Goal: Task Accomplishment & Management: Complete application form

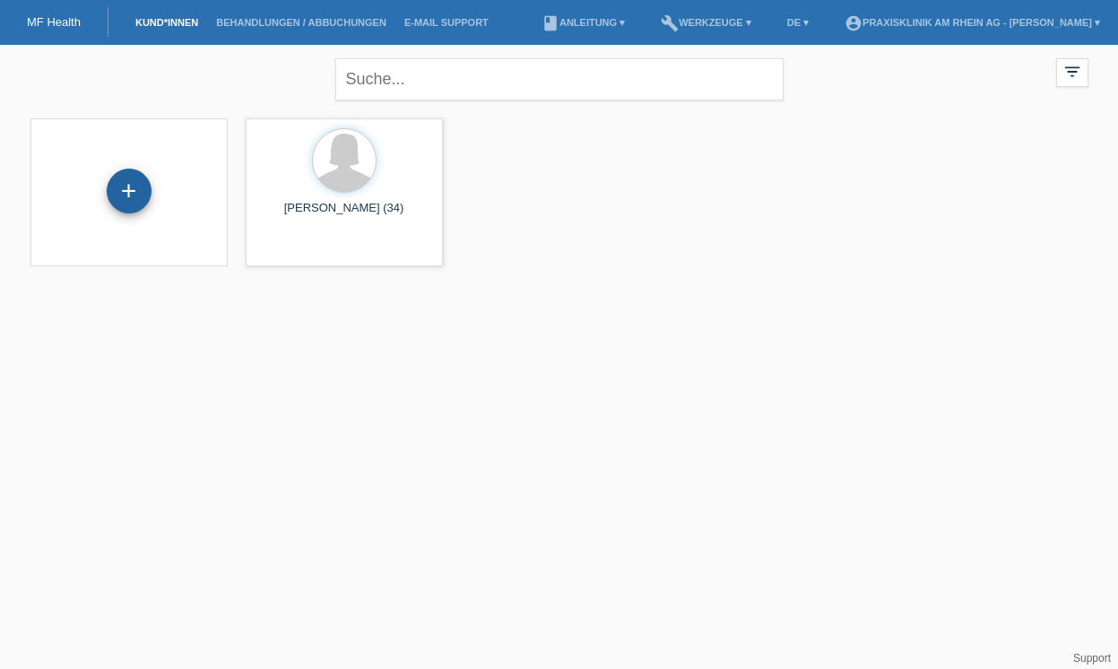
click at [123, 188] on div "+" at bounding box center [129, 191] width 45 height 45
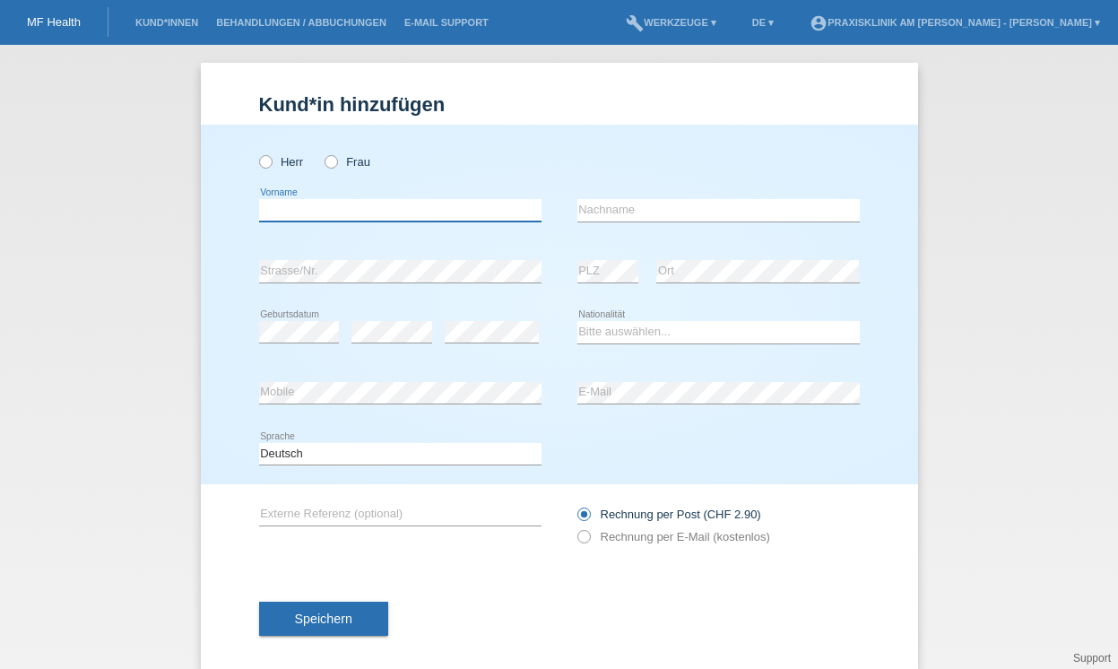
click at [325, 210] on input "text" at bounding box center [400, 210] width 283 height 22
click at [322, 152] on icon at bounding box center [322, 152] width 0 height 0
click at [330, 161] on input "Frau" at bounding box center [331, 161] width 12 height 12
radio input "true"
click at [294, 210] on input "text" at bounding box center [400, 210] width 283 height 22
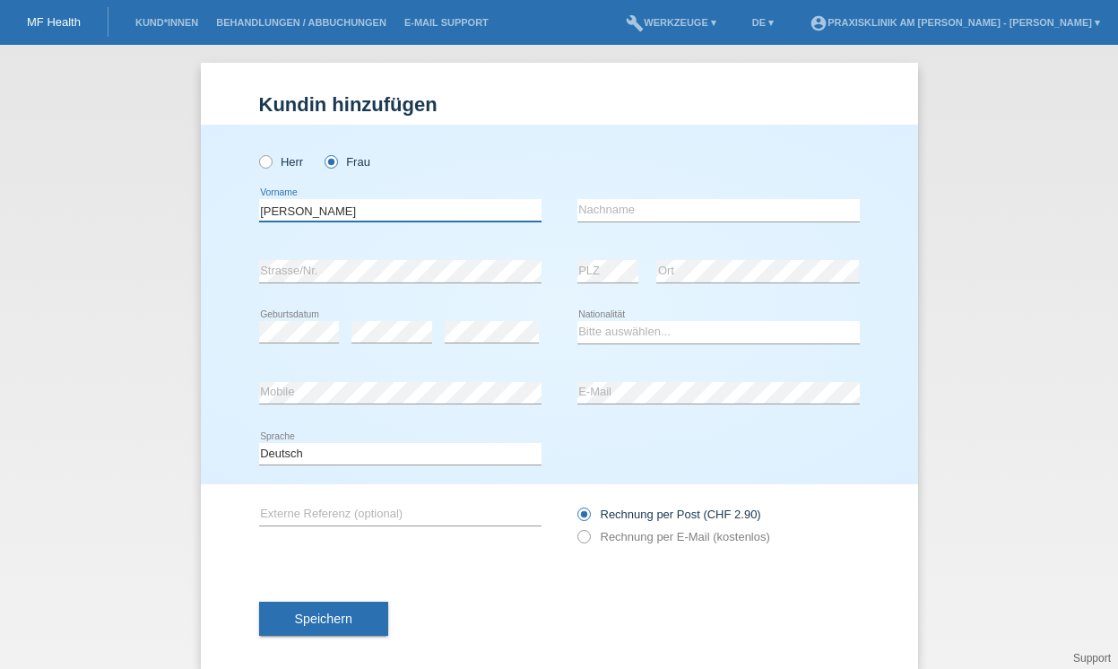
type input "Jeanette"
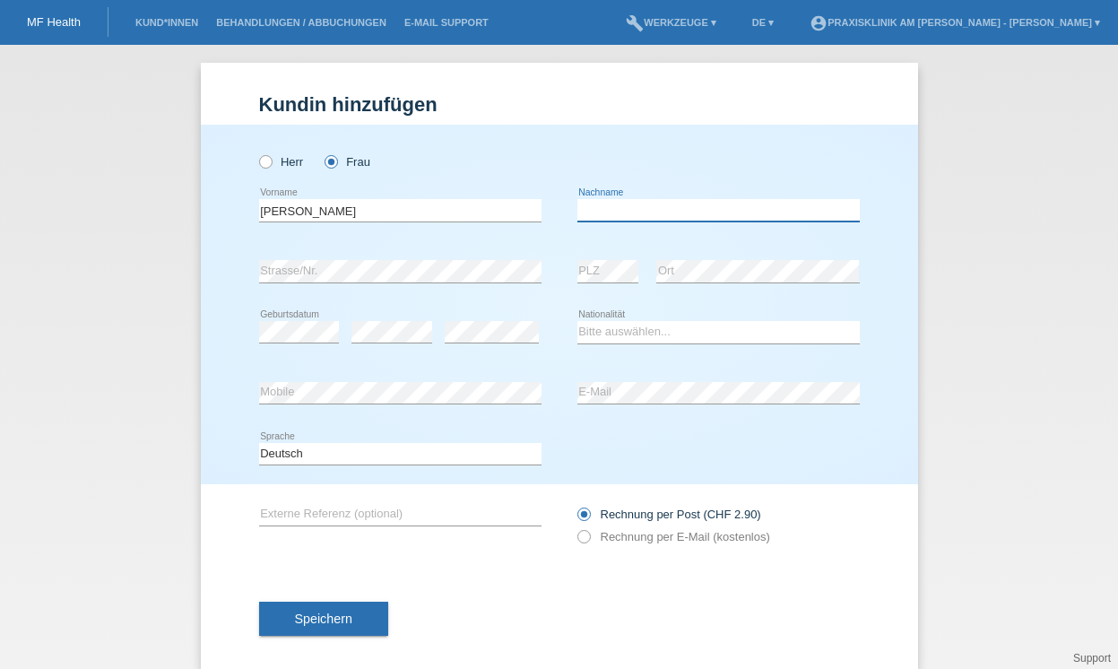
click at [586, 209] on input "text" at bounding box center [719, 210] width 283 height 22
type input "Argentino"
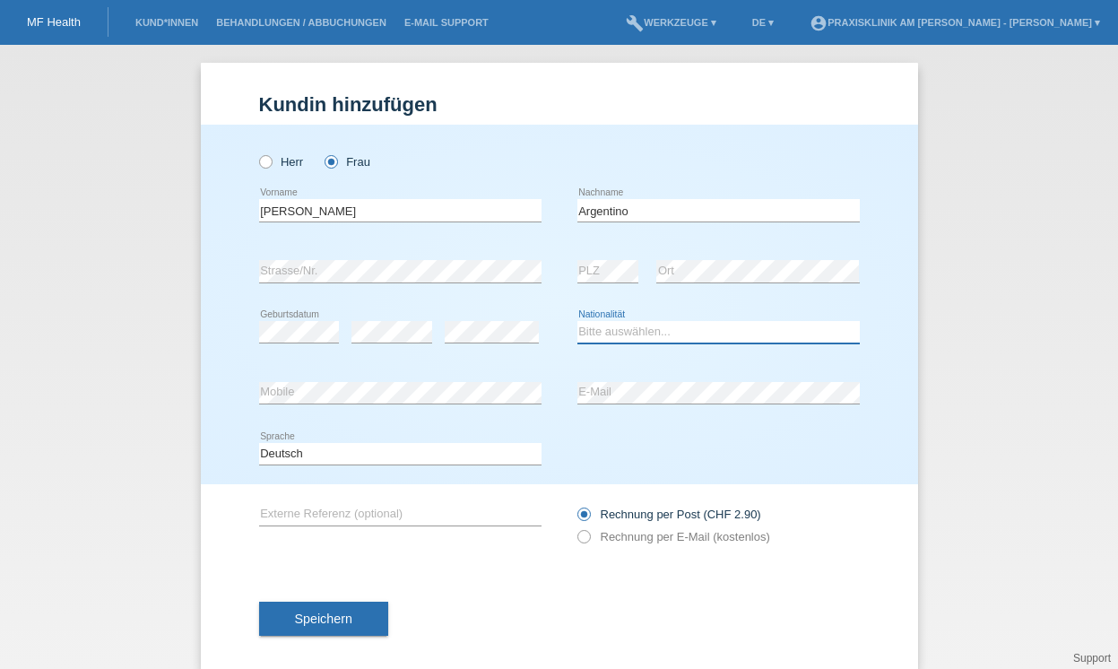
click at [620, 332] on select "Bitte auswählen... Schweiz Deutschland Liechtenstein Österreich ------------ Af…" at bounding box center [719, 332] width 283 height 22
select select "CH"
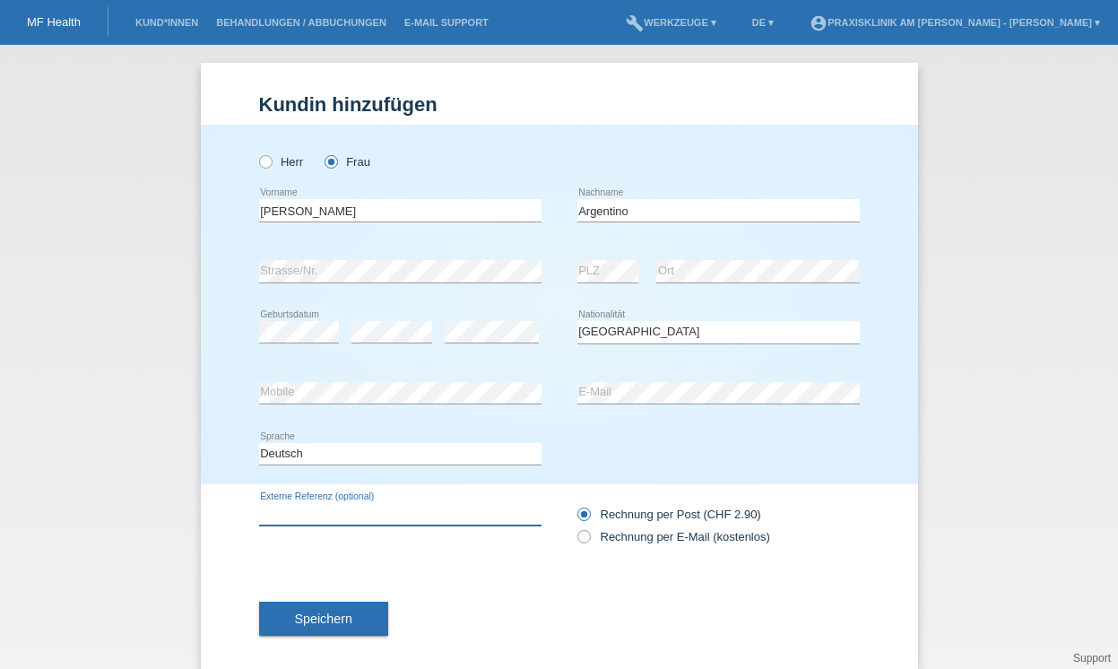
click at [331, 509] on input "text" at bounding box center [400, 514] width 283 height 22
type input "01059"
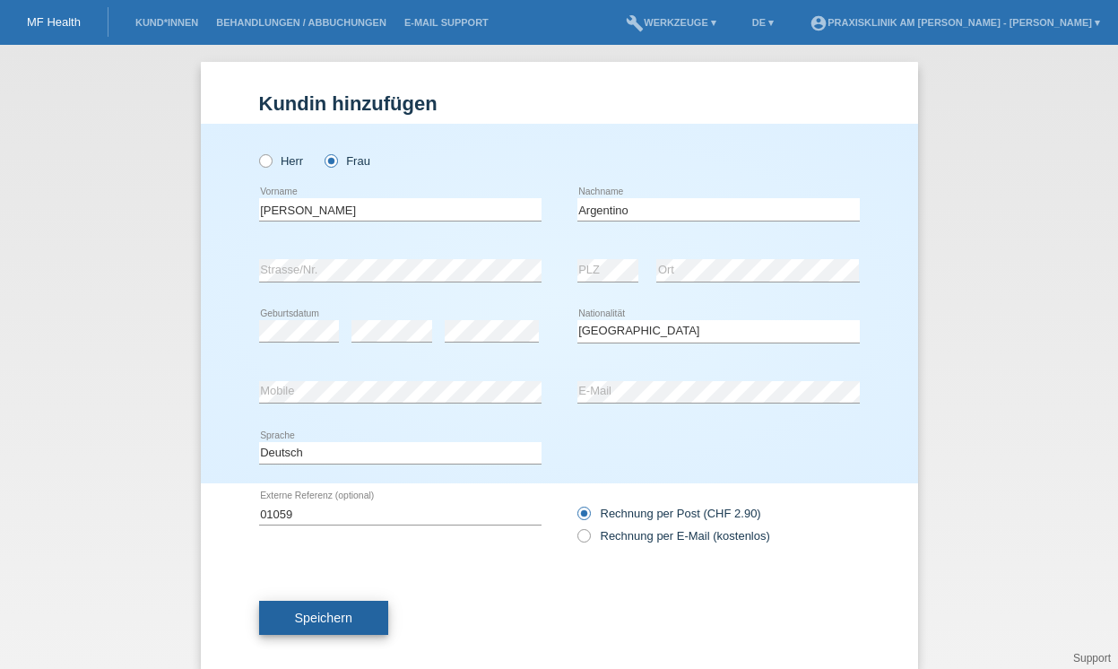
click at [314, 619] on span "Speichern" at bounding box center [323, 618] width 57 height 14
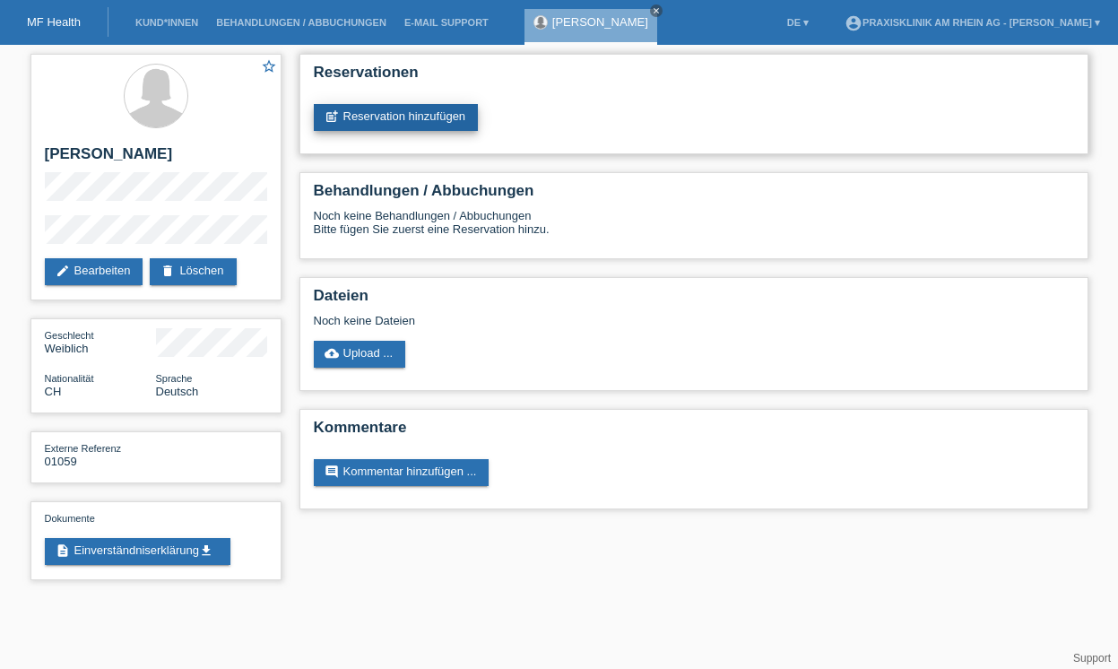
click at [439, 120] on link "post_add Reservation hinzufügen" at bounding box center [396, 117] width 165 height 27
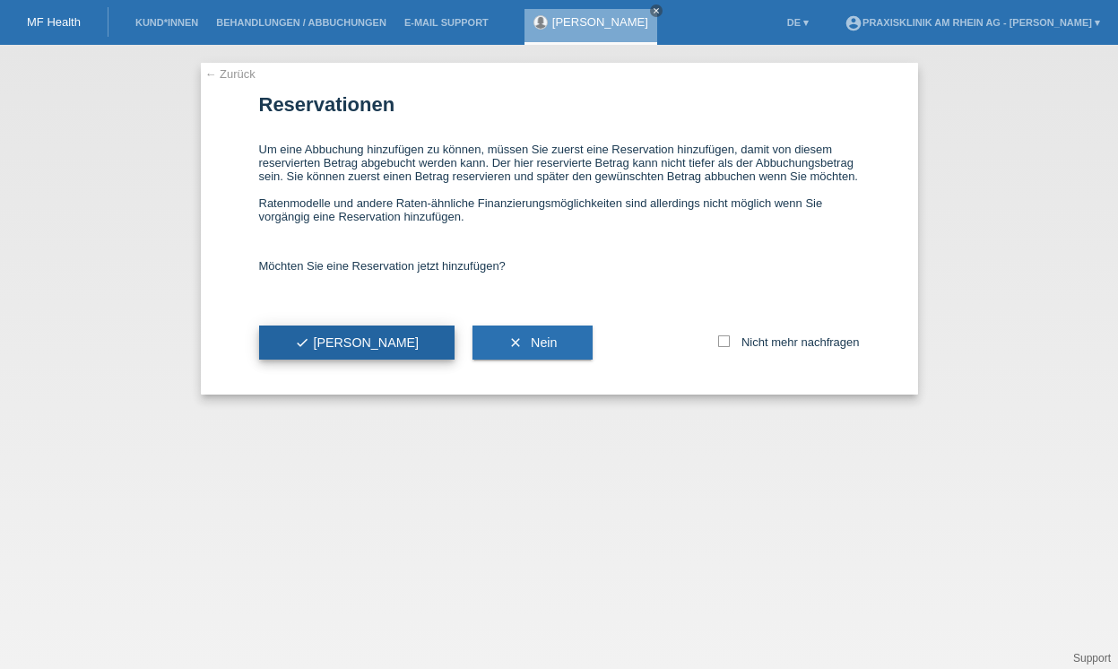
click at [332, 360] on button "check Ja" at bounding box center [357, 343] width 196 height 34
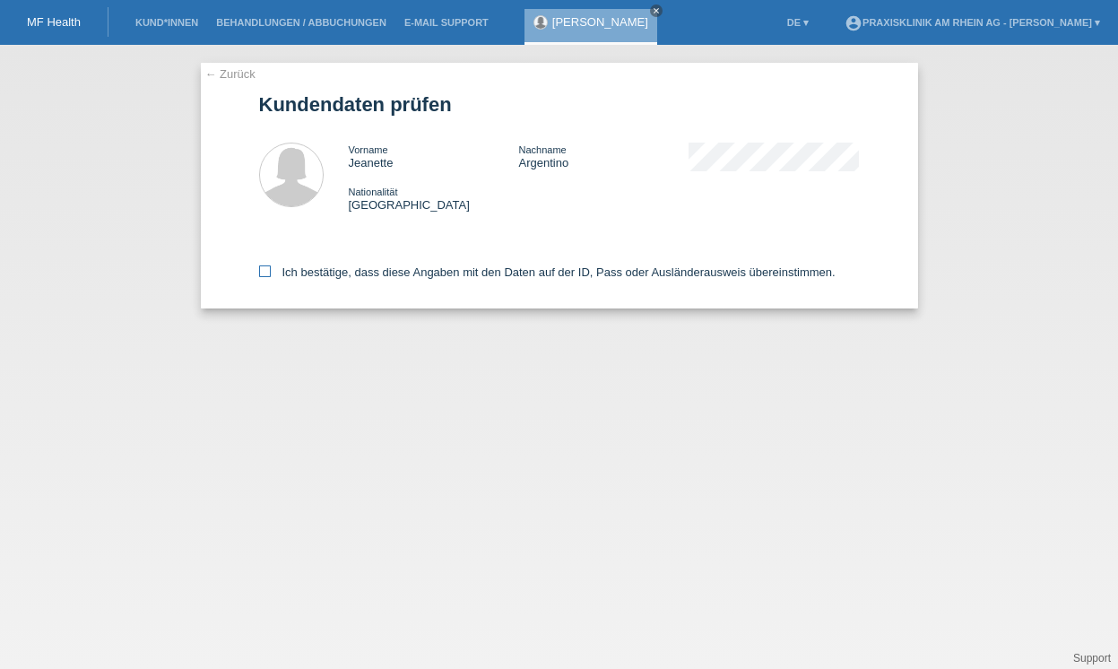
click at [268, 270] on icon at bounding box center [265, 271] width 12 height 12
click at [268, 270] on input "Ich bestätige, dass diese Angaben mit den Daten auf der ID, Pass oder Ausländer…" at bounding box center [265, 271] width 12 height 12
checkbox input "true"
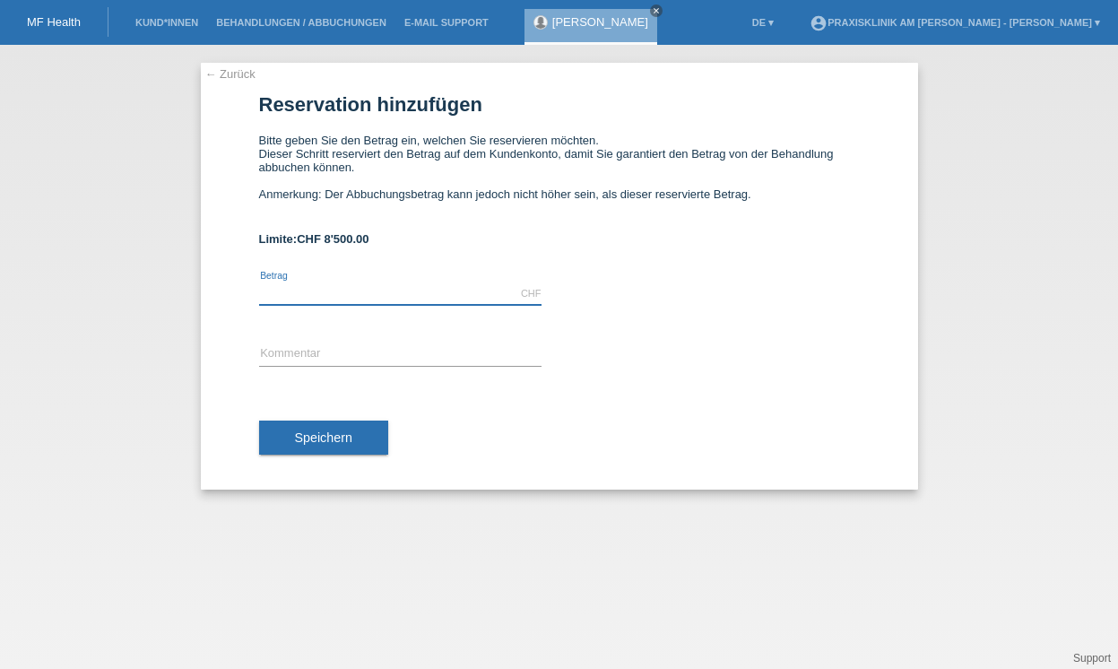
click at [354, 297] on input "text" at bounding box center [400, 294] width 283 height 22
type input "4"
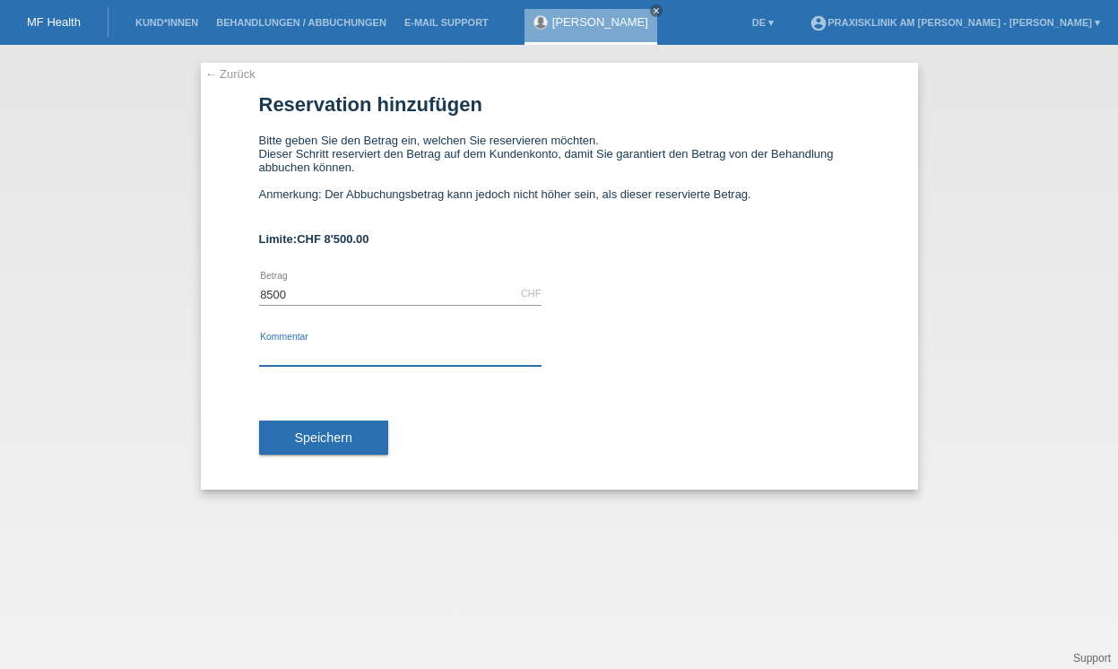
type input "8500.00"
click at [304, 357] on input "text" at bounding box center [400, 355] width 283 height 22
type input "01059"
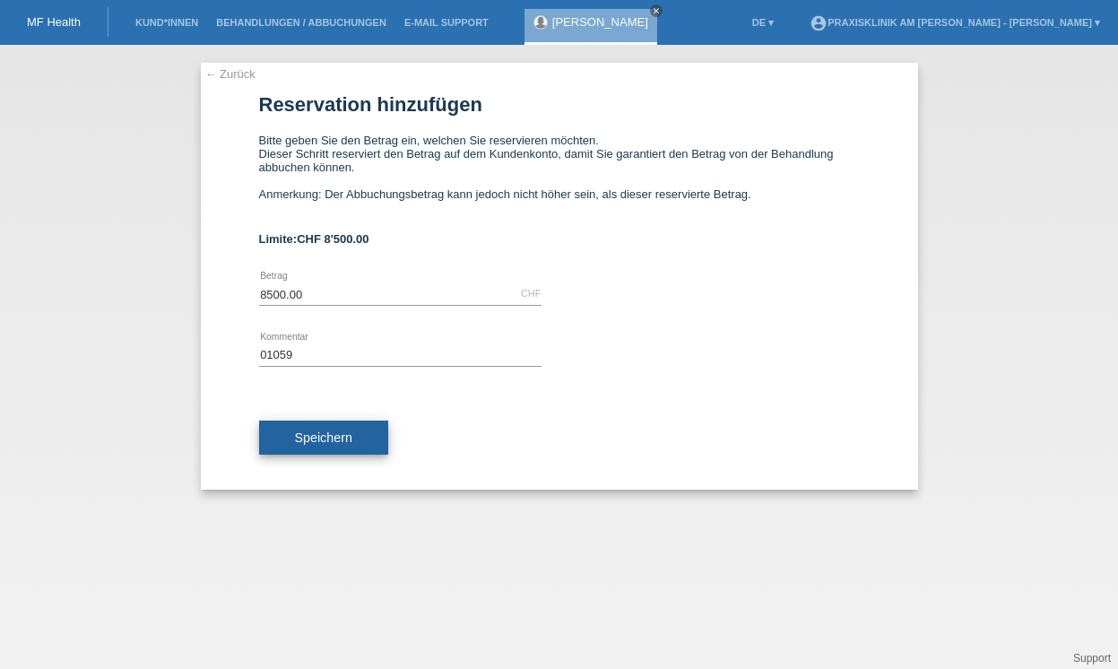
click at [345, 445] on span "Speichern" at bounding box center [323, 438] width 57 height 14
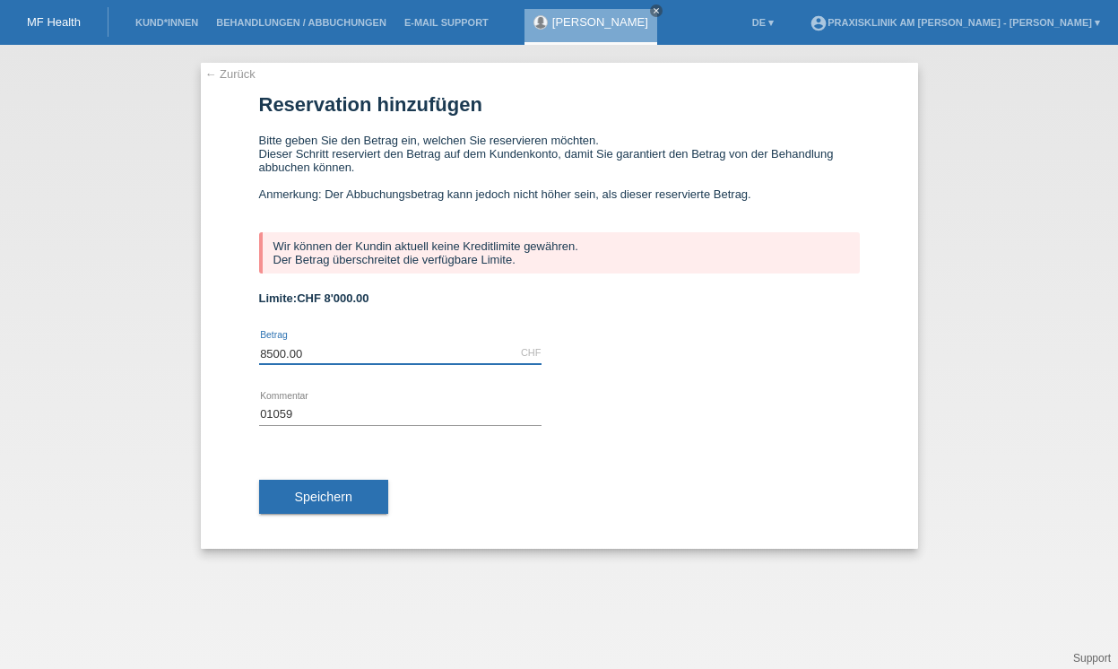
click at [326, 361] on input "8500.00" at bounding box center [400, 353] width 283 height 22
type input "8"
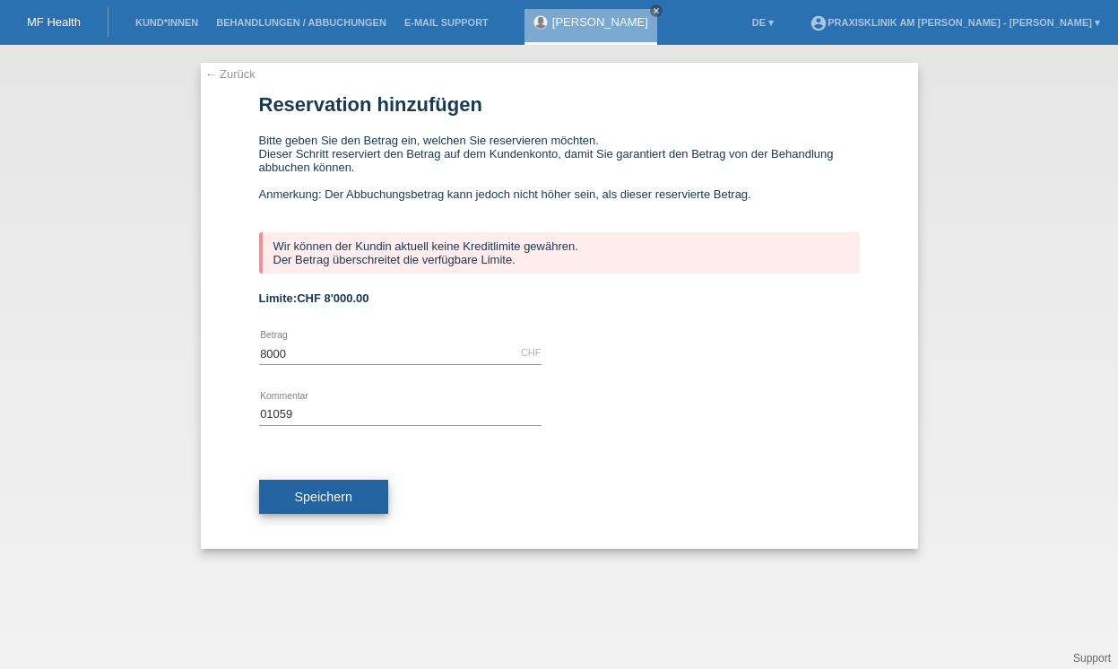
type input "8000.00"
click at [314, 504] on span "Speichern" at bounding box center [323, 497] width 57 height 14
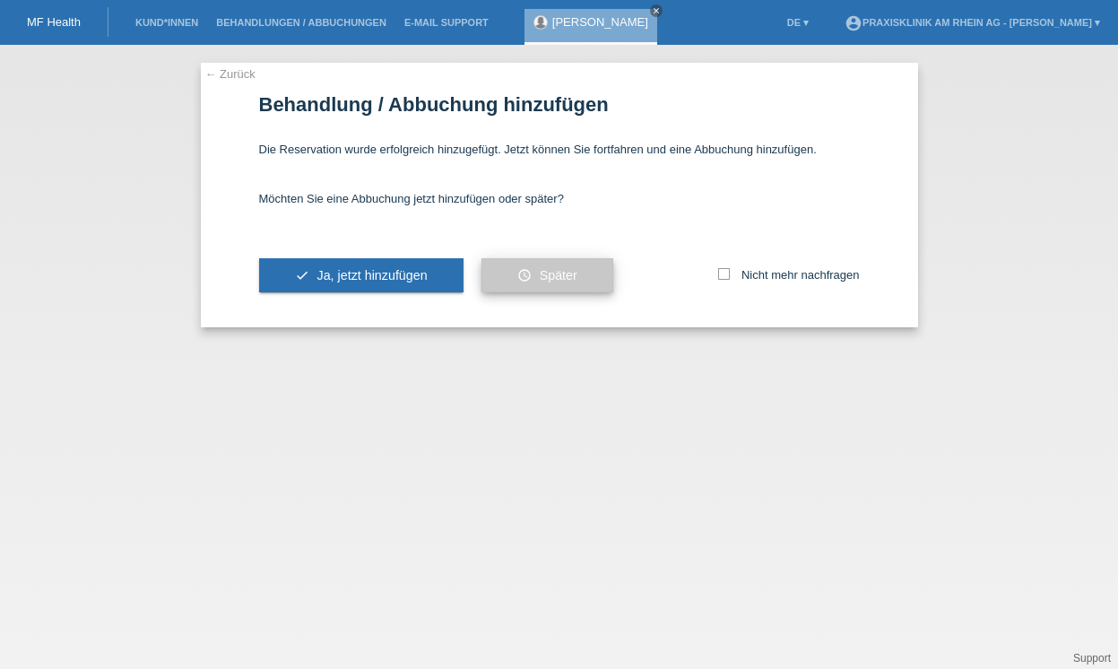
click at [544, 281] on span "Später" at bounding box center [559, 275] width 38 height 14
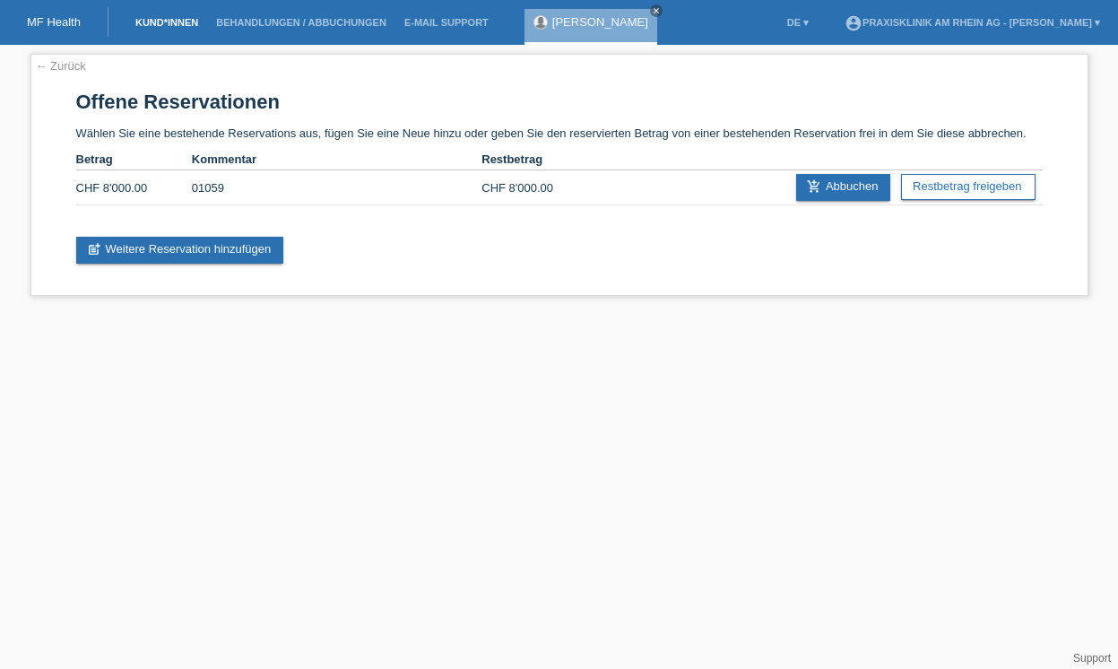
click at [170, 19] on link "Kund*innen" at bounding box center [166, 22] width 81 height 11
